Goal: Task Accomplishment & Management: Use online tool/utility

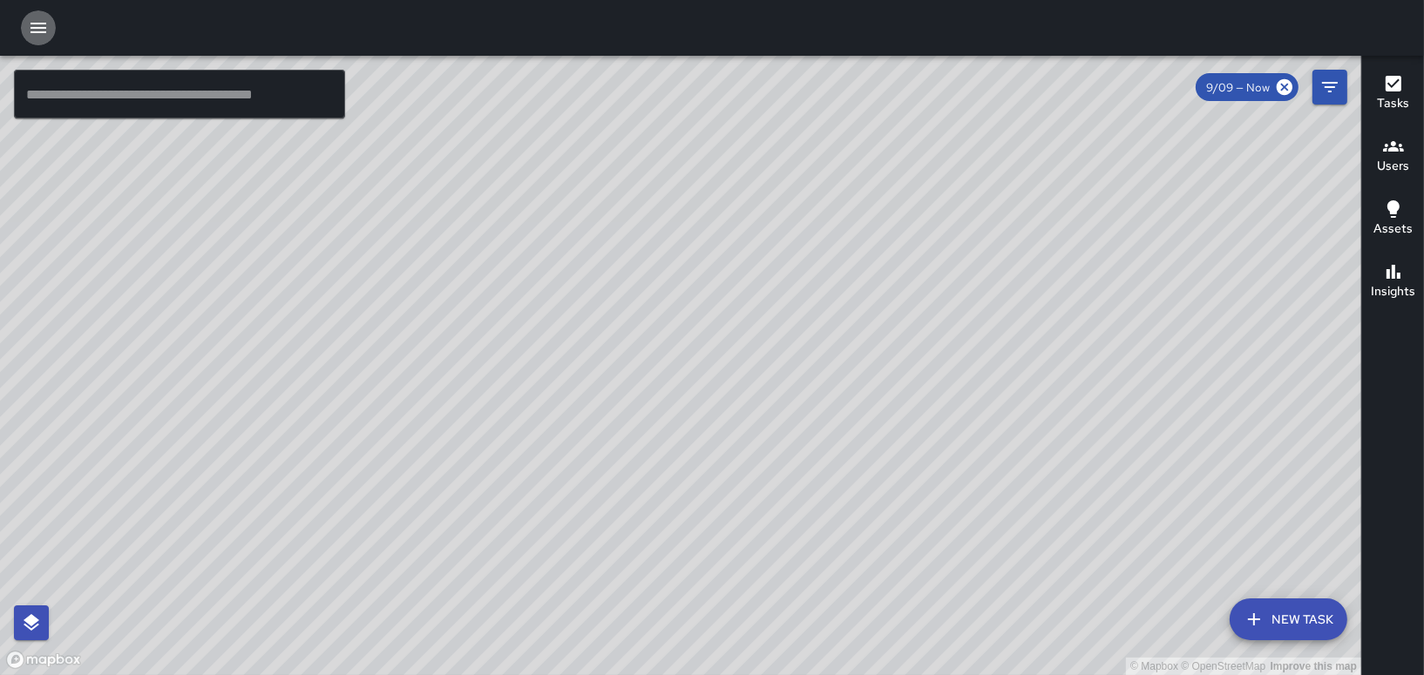
click at [30, 28] on icon "button" at bounding box center [38, 27] width 21 height 21
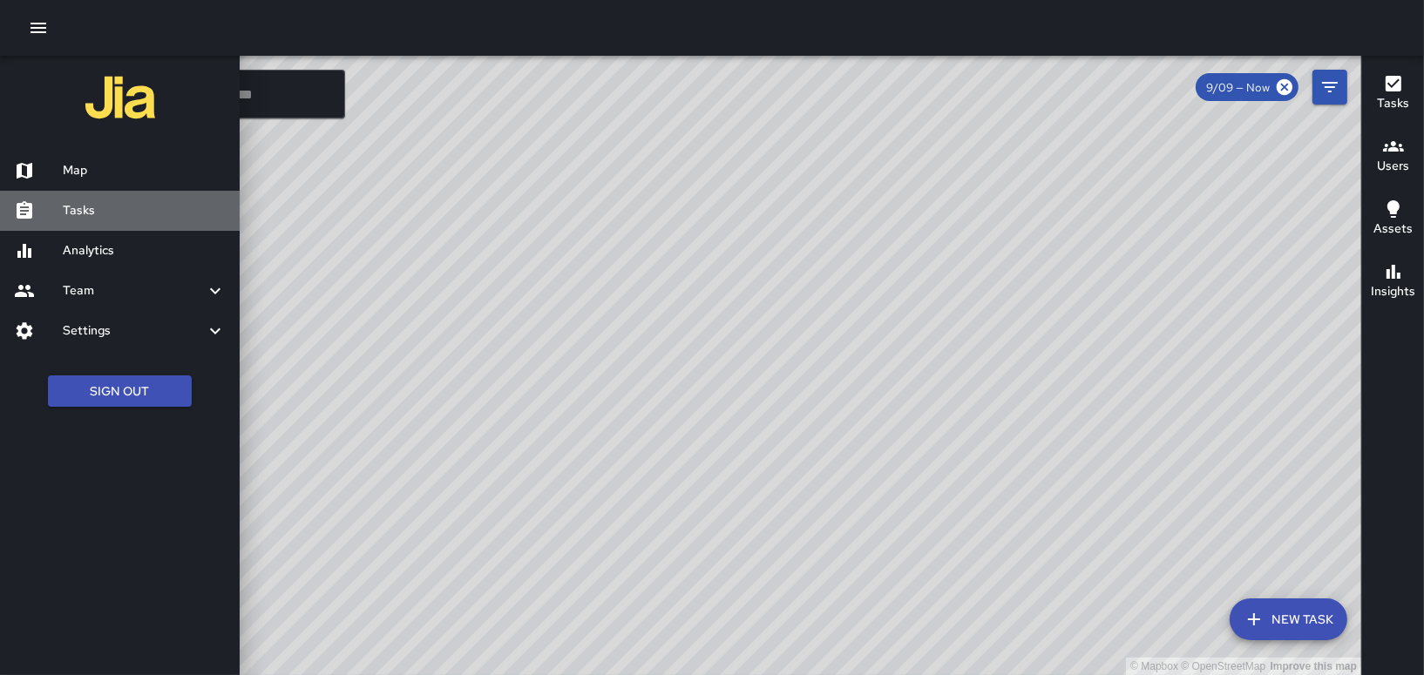
click at [81, 202] on h6 "Tasks" at bounding box center [144, 210] width 163 height 19
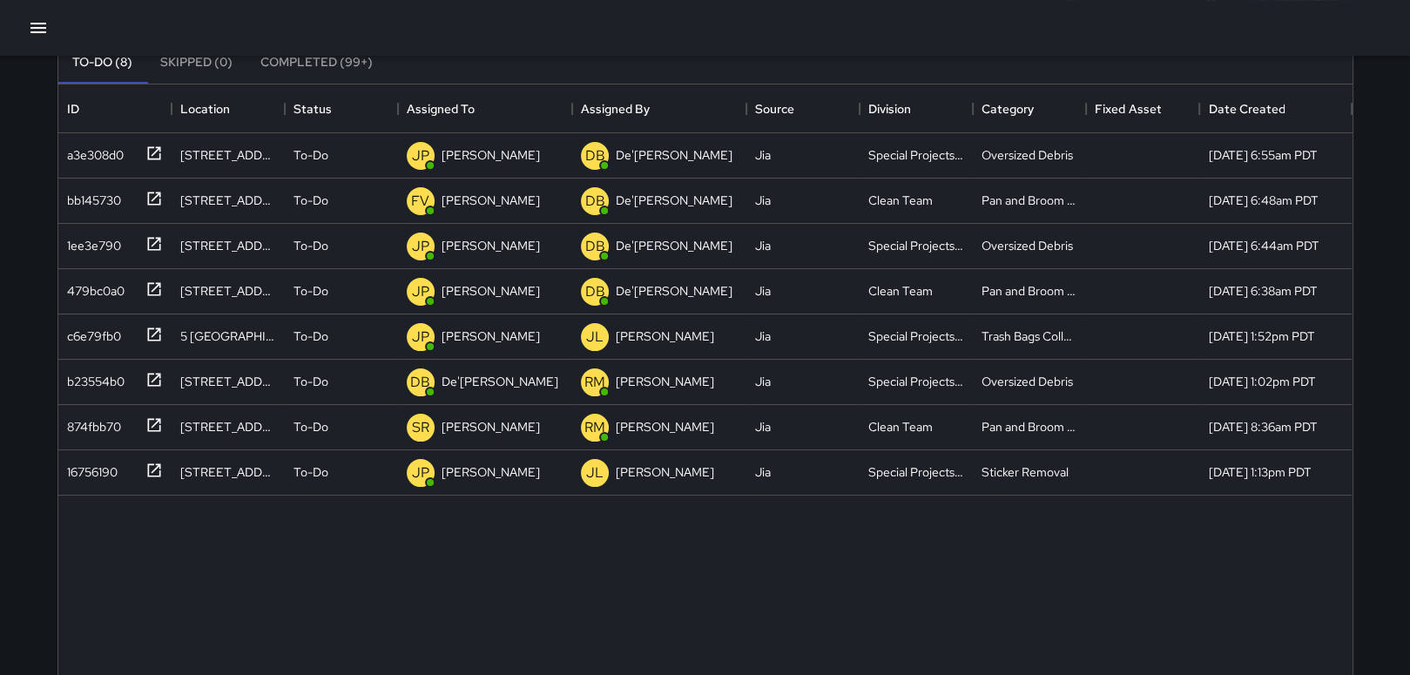
scroll to position [8, 0]
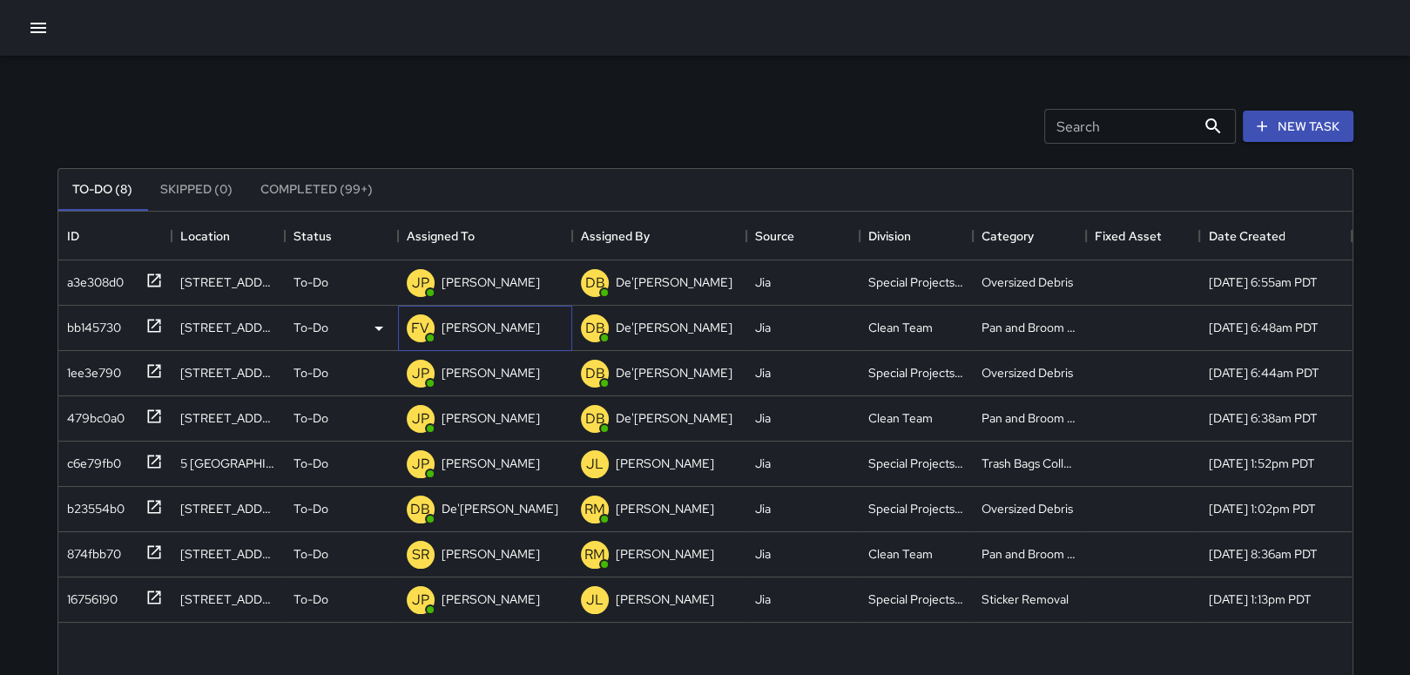
click at [478, 327] on p "[PERSON_NAME]" at bounding box center [491, 327] width 98 height 17
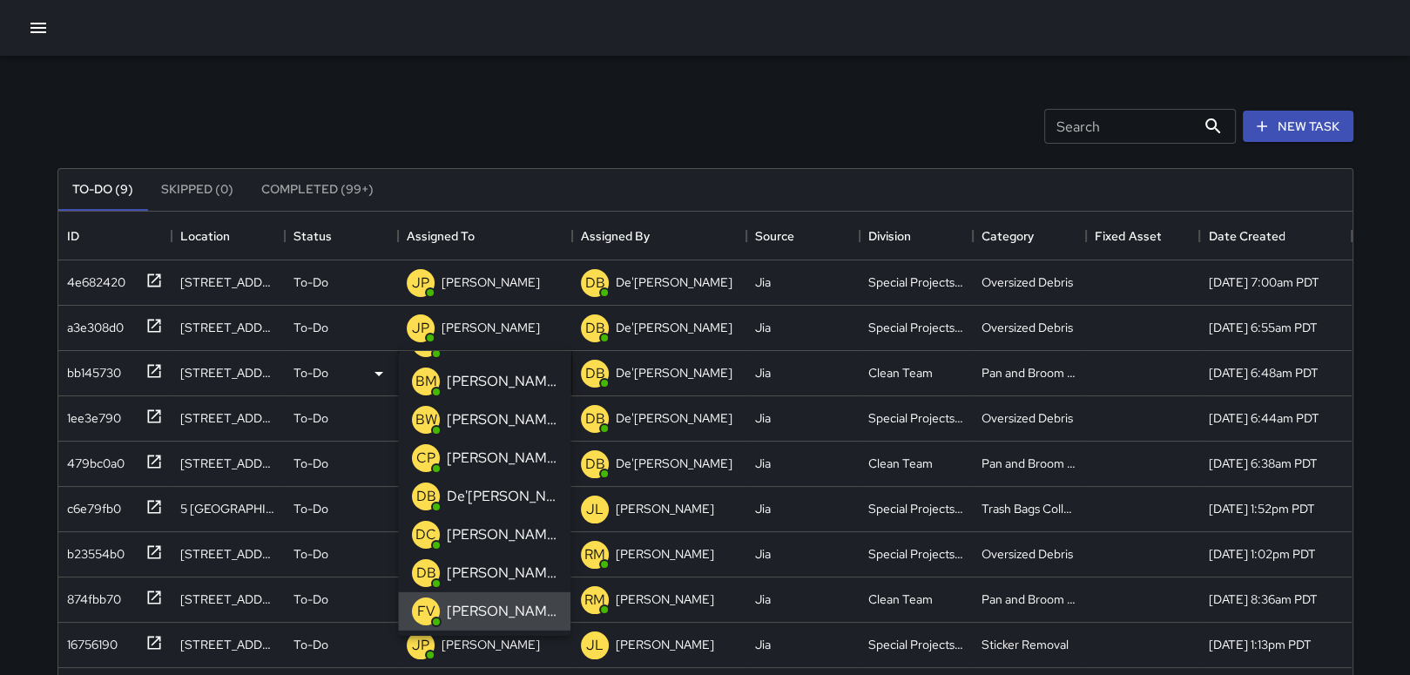
scroll to position [70, 0]
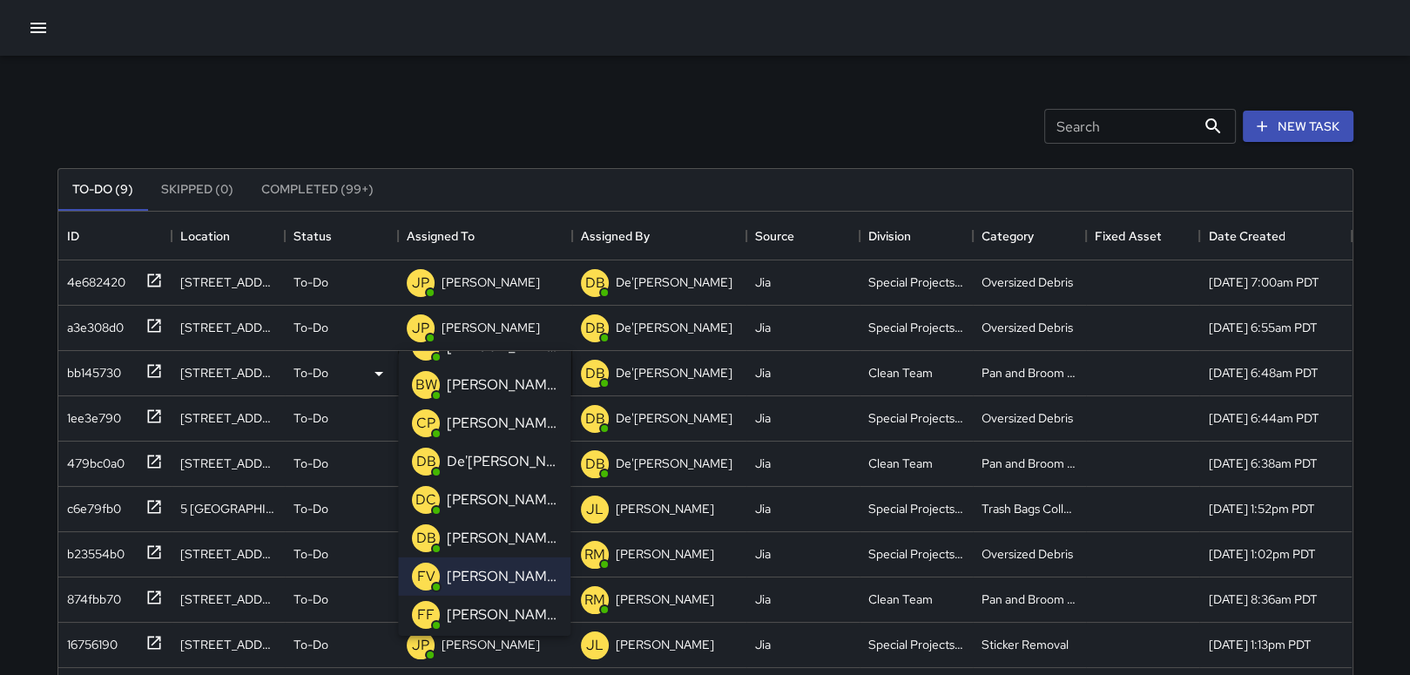
click at [509, 542] on p "[PERSON_NAME]" at bounding box center [502, 538] width 110 height 21
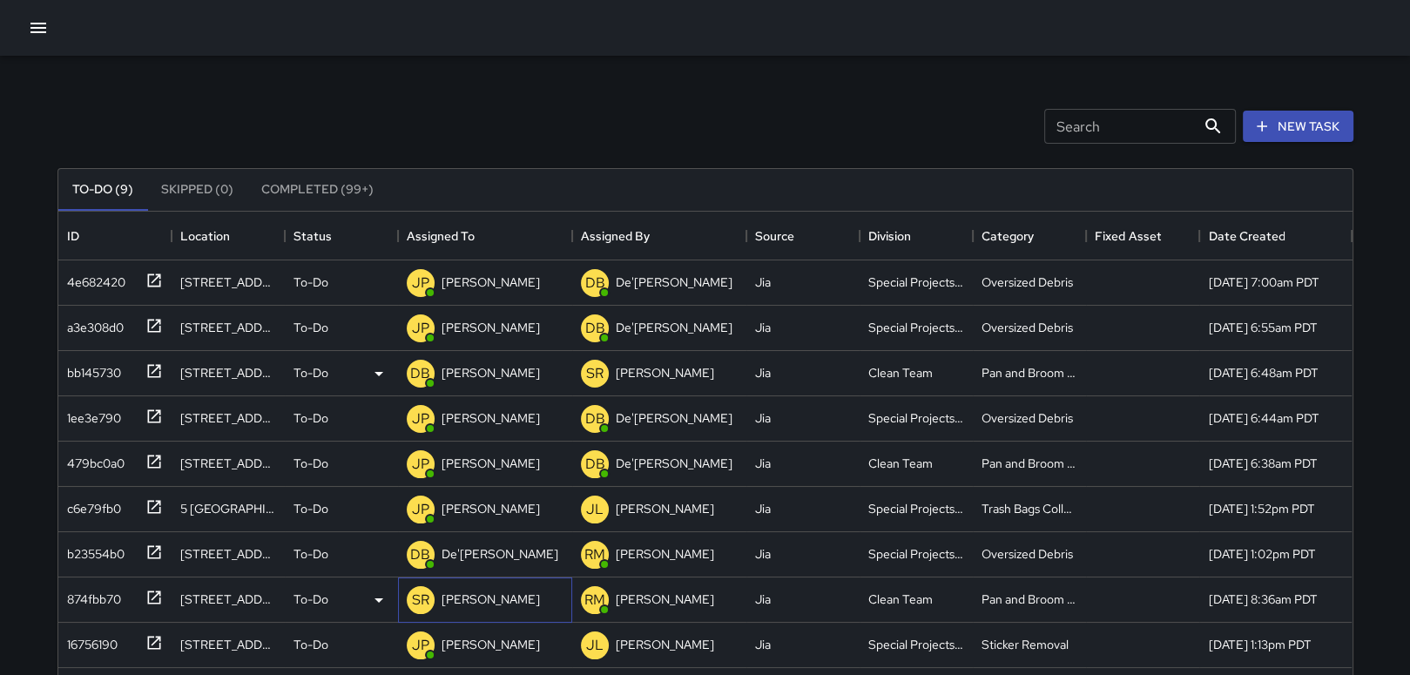
click at [491, 605] on p "[PERSON_NAME]" at bounding box center [491, 599] width 98 height 17
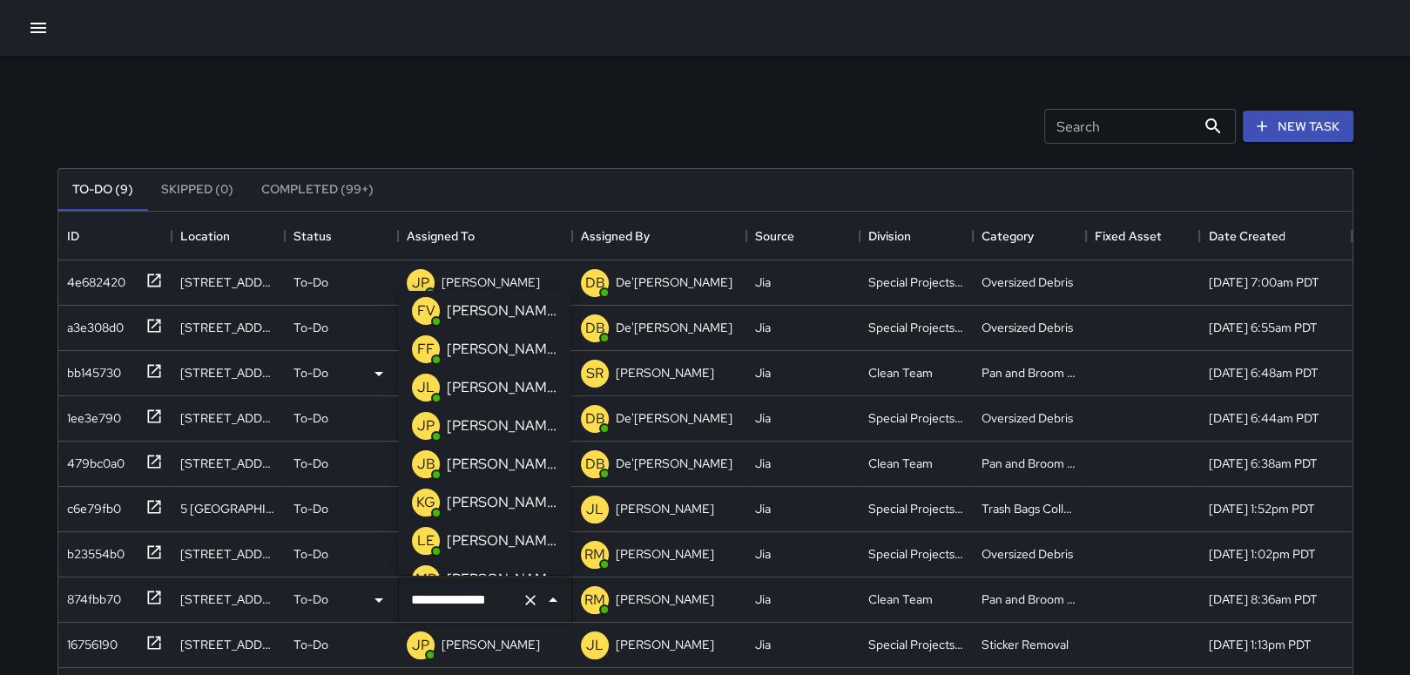
scroll to position [0, 0]
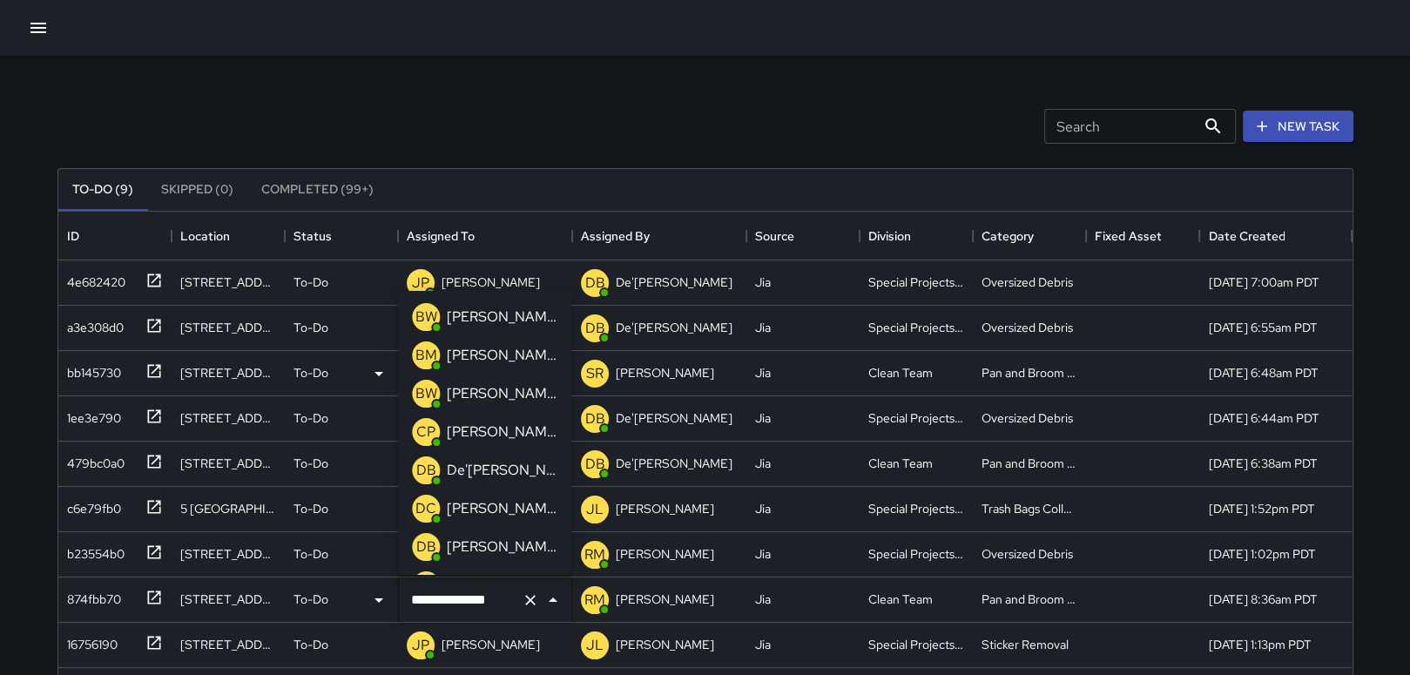
click at [498, 539] on p "[PERSON_NAME]" at bounding box center [502, 547] width 110 height 21
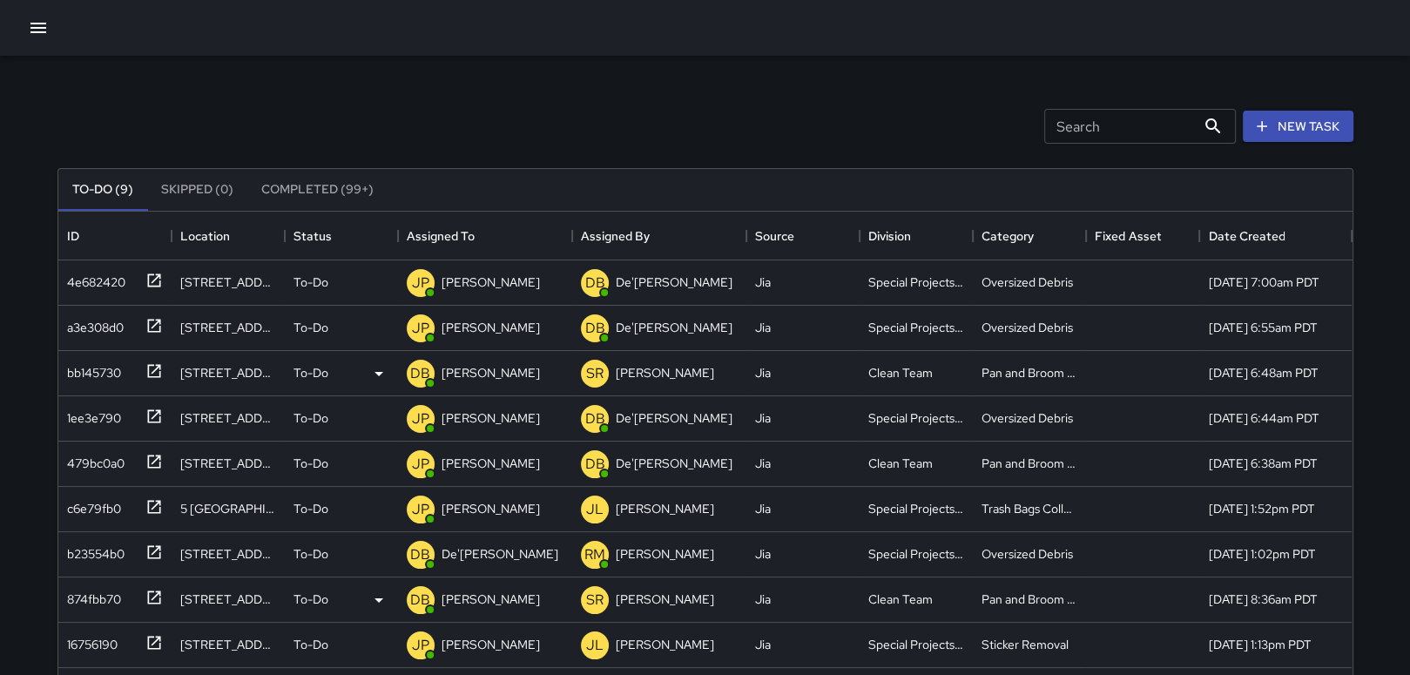
click at [857, 72] on div "Search Search New Task To-Do (9) Skipped (0) Completed (99+) ID Location Status…" at bounding box center [706, 534] width 1338 height 973
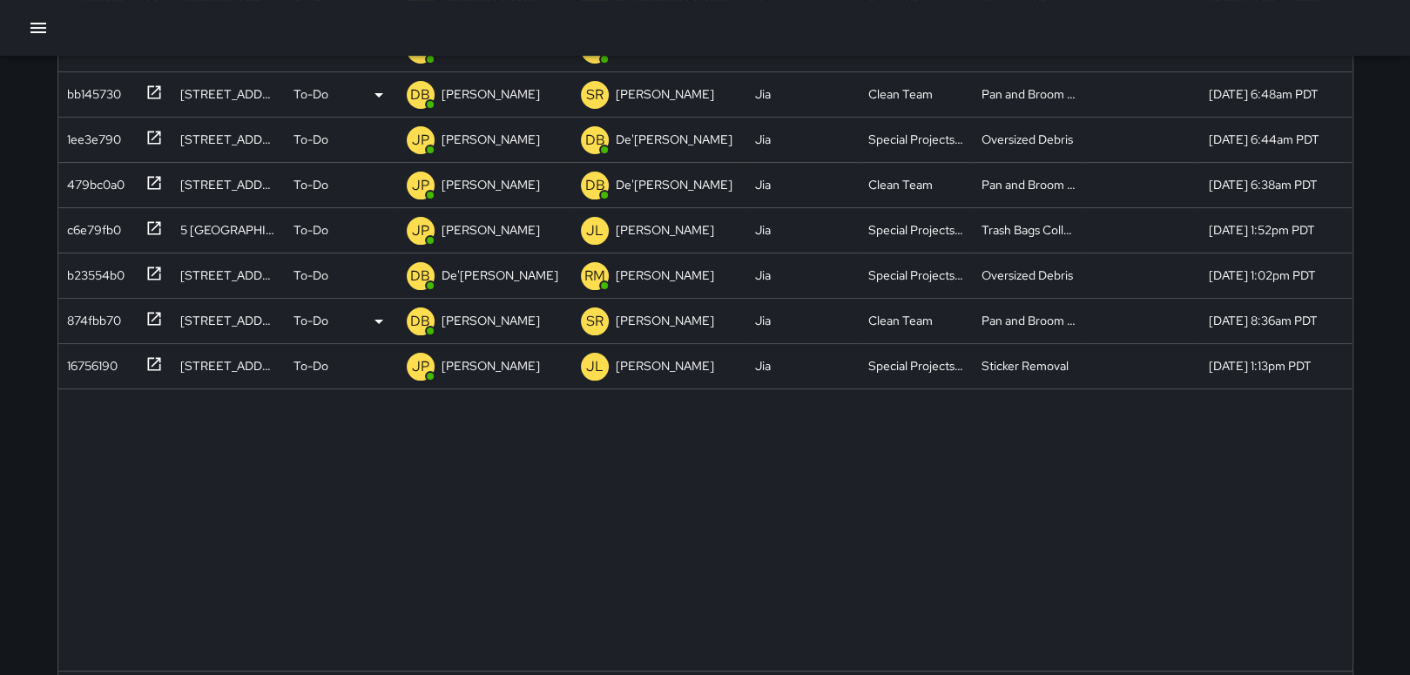
scroll to position [204, 0]
